Goal: Task Accomplishment & Management: Use online tool/utility

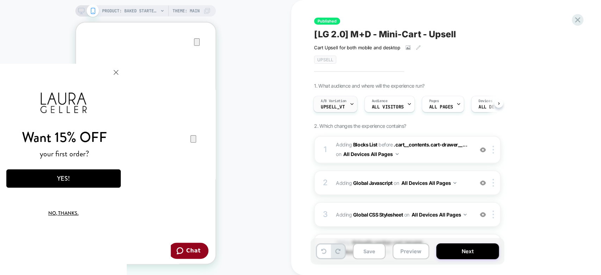
click at [348, 103] on div "A/B Variation Upsell_VT" at bounding box center [334, 104] width 40 height 16
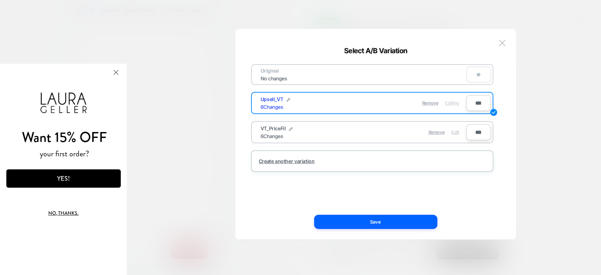
click at [454, 134] on span "Edit" at bounding box center [454, 132] width 7 height 5
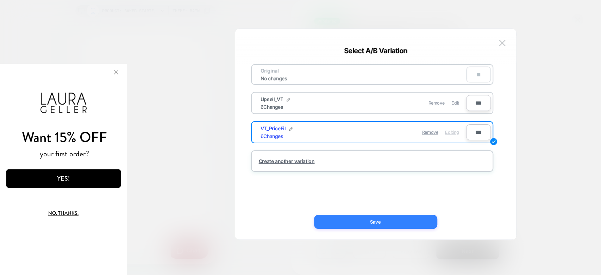
click at [375, 217] on button "Save" at bounding box center [375, 222] width 123 height 14
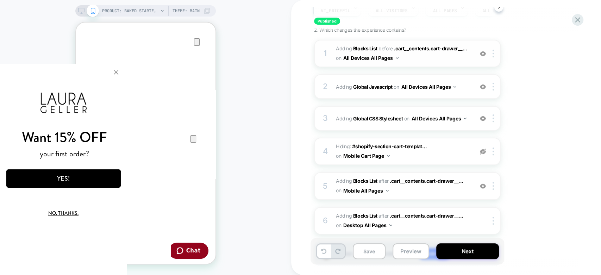
scroll to position [138, 0]
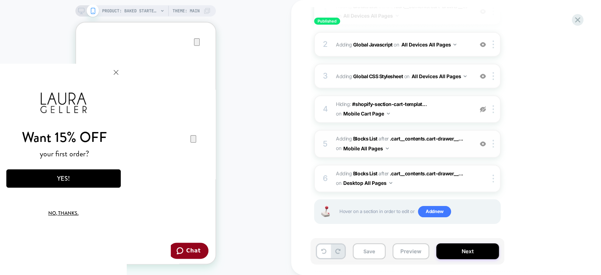
click at [328, 140] on div "5" at bounding box center [325, 144] width 7 height 14
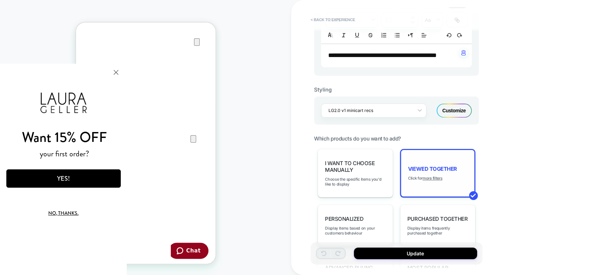
scroll to position [23, 0]
click at [430, 176] on u "more filters" at bounding box center [433, 178] width 20 height 5
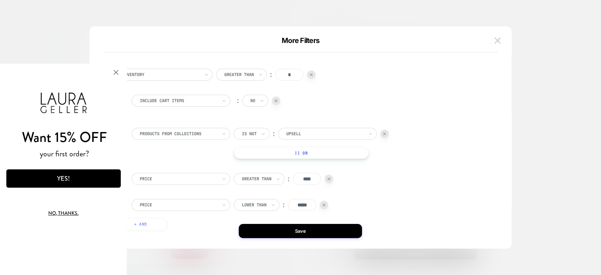
click at [65, 80] on div "Want 15% OFF your first order? YES! No, thanks." at bounding box center [63, 169] width 127 height 211
click at [67, 74] on div "Want 15% OFF your first order? YES! No, thanks." at bounding box center [63, 169] width 127 height 211
click at [501, 42] on button at bounding box center [497, 40] width 11 height 11
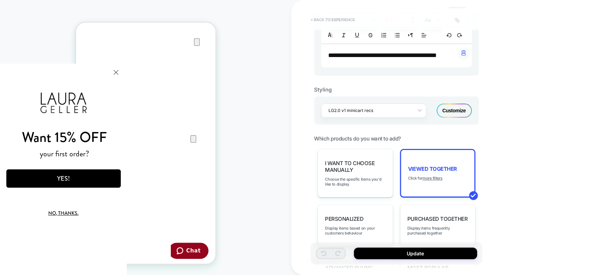
click at [317, 18] on button "< Back to experience" at bounding box center [332, 19] width 51 height 11
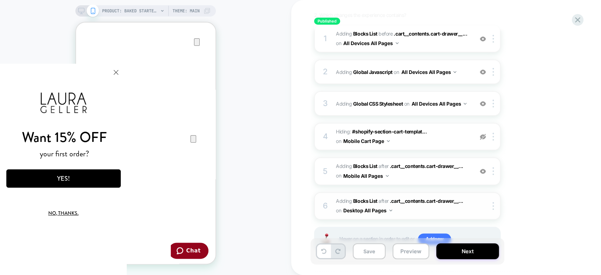
scroll to position [138, 0]
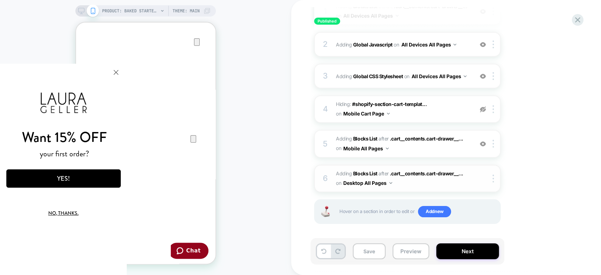
click at [322, 180] on div "6" at bounding box center [325, 178] width 7 height 14
click at [325, 171] on div "6" at bounding box center [325, 178] width 7 height 14
click at [322, 142] on div "5" at bounding box center [325, 144] width 7 height 14
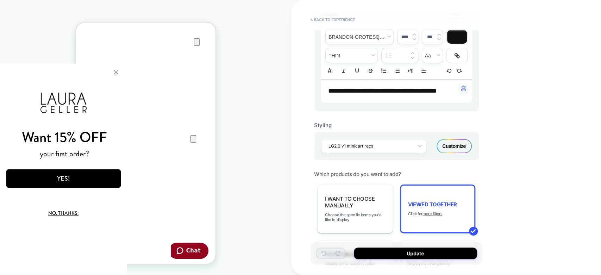
scroll to position [195, 0]
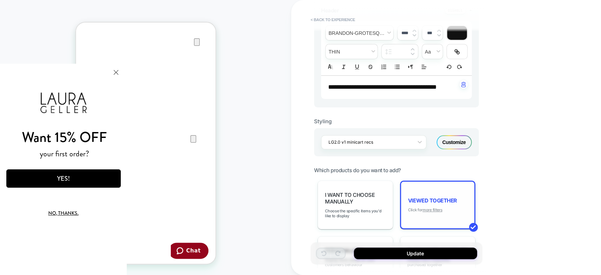
click at [436, 207] on u "more filters" at bounding box center [433, 209] width 20 height 5
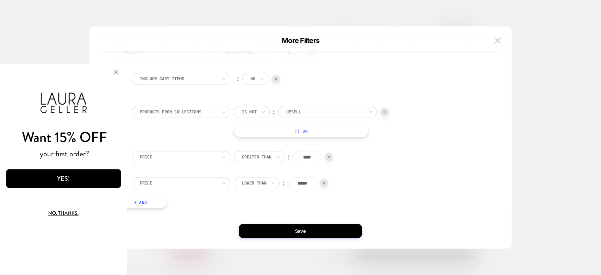
scroll to position [31, 0]
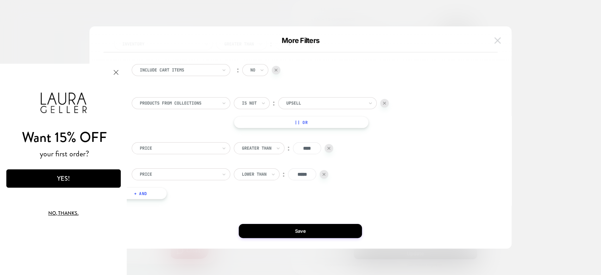
click at [499, 38] on img at bounding box center [497, 40] width 6 height 6
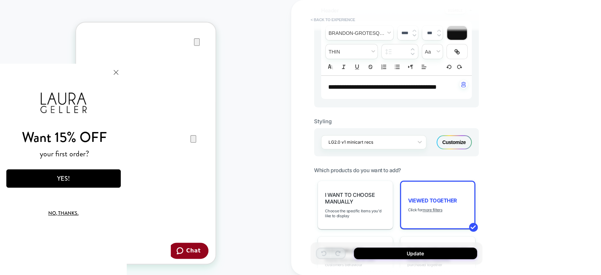
click at [316, 21] on button "< Back to experience" at bounding box center [332, 19] width 51 height 11
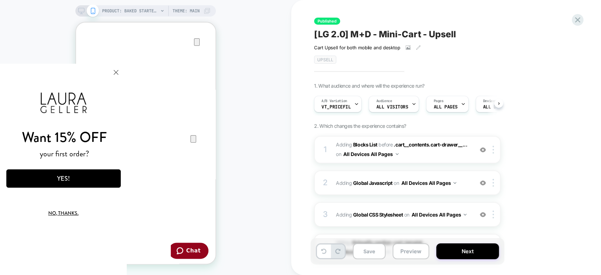
scroll to position [0, 0]
